Goal: Information Seeking & Learning: Learn about a topic

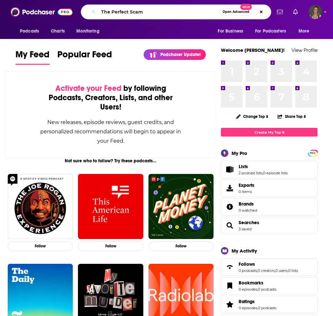
type input "The Perfect Scam"
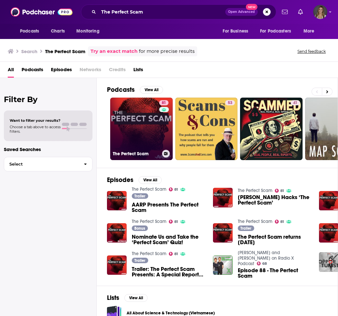
click at [139, 143] on link "81 The Perfect Scam" at bounding box center [141, 129] width 63 height 63
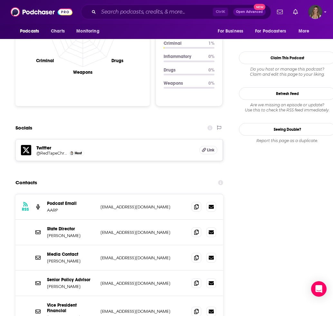
scroll to position [677, 0]
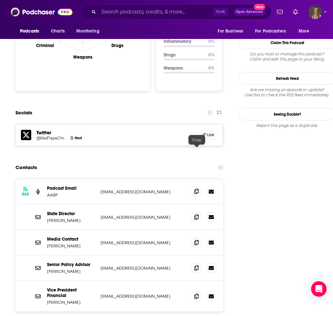
drag, startPoint x: 193, startPoint y: 151, endPoint x: 199, endPoint y: 151, distance: 5.8
click at [193, 187] on span at bounding box center [197, 192] width 10 height 10
